Goal: Task Accomplishment & Management: Use online tool/utility

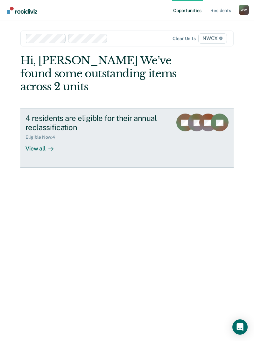
click at [32, 155] on link "4 residents are eligible for their annual reclassification Eligible Now : 4 Vie…" at bounding box center [126, 137] width 213 height 59
